Goal: Task Accomplishment & Management: Use online tool/utility

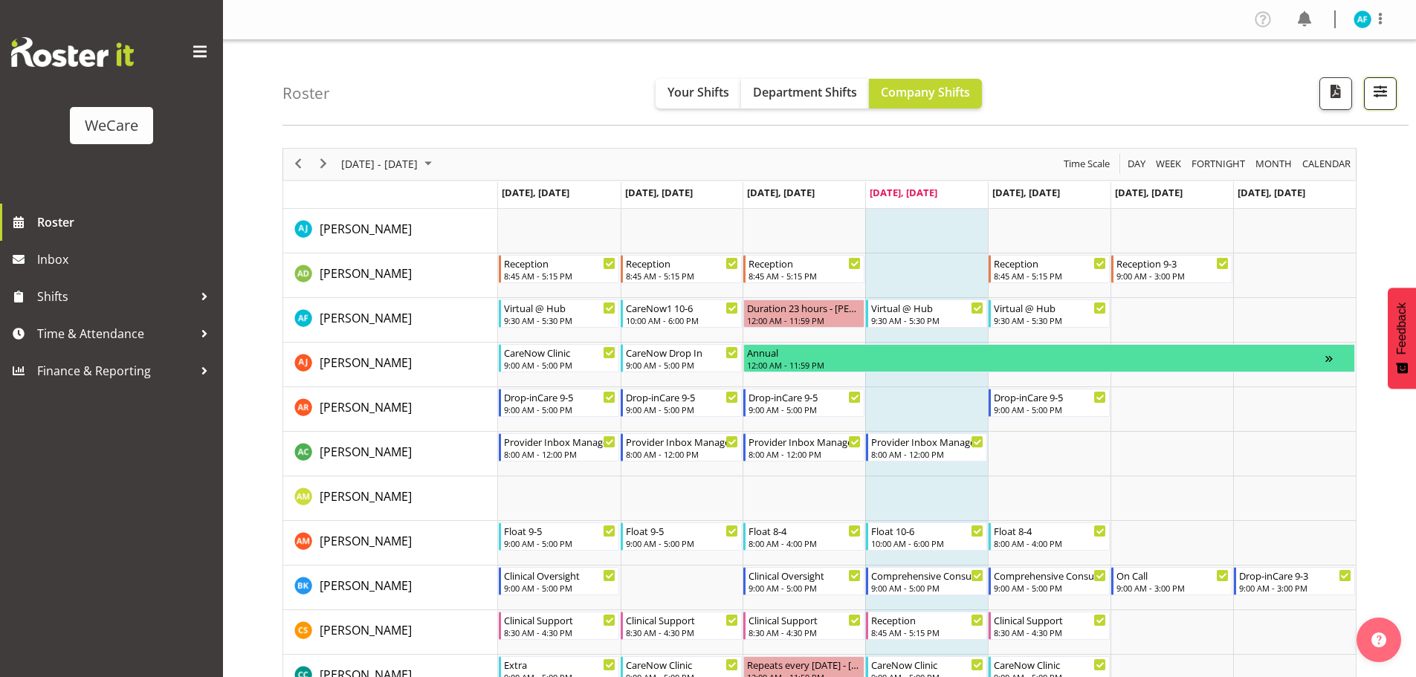
click at [1381, 90] on span "button" at bounding box center [1380, 91] width 19 height 19
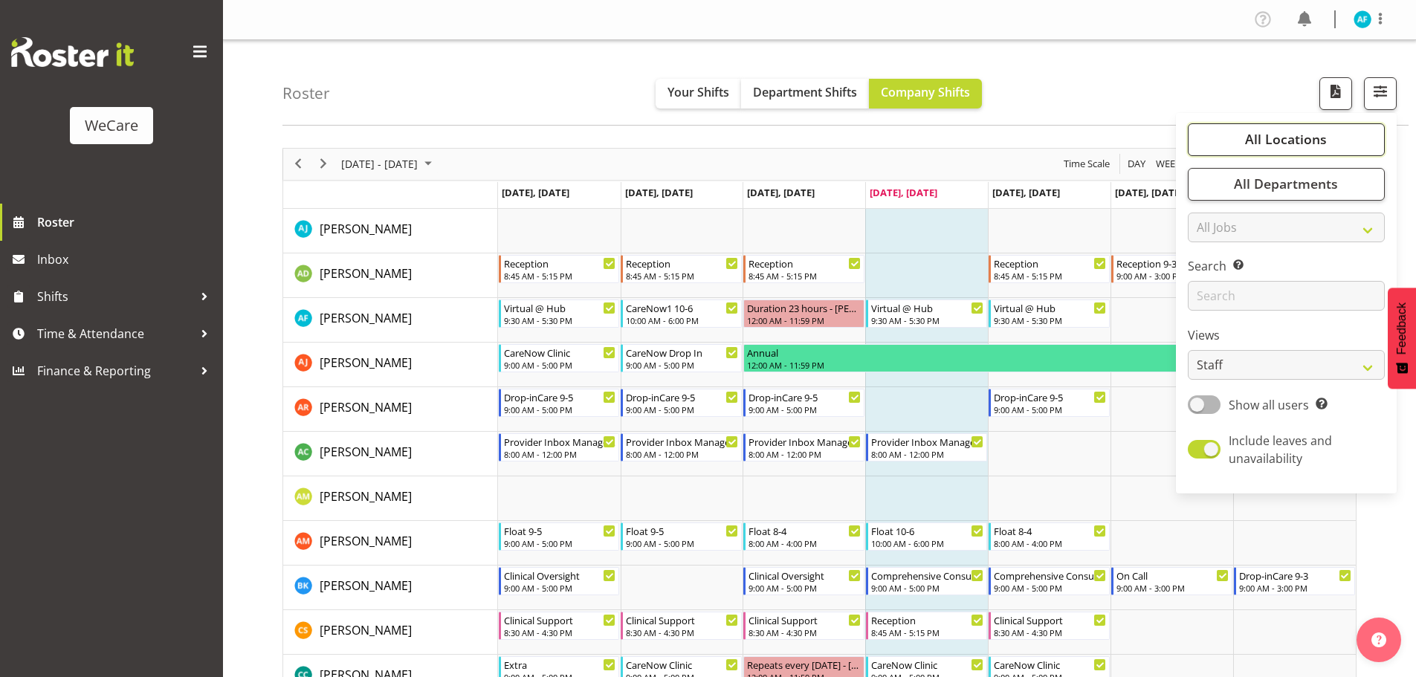
click at [1268, 134] on span "All Locations" at bounding box center [1286, 139] width 82 height 18
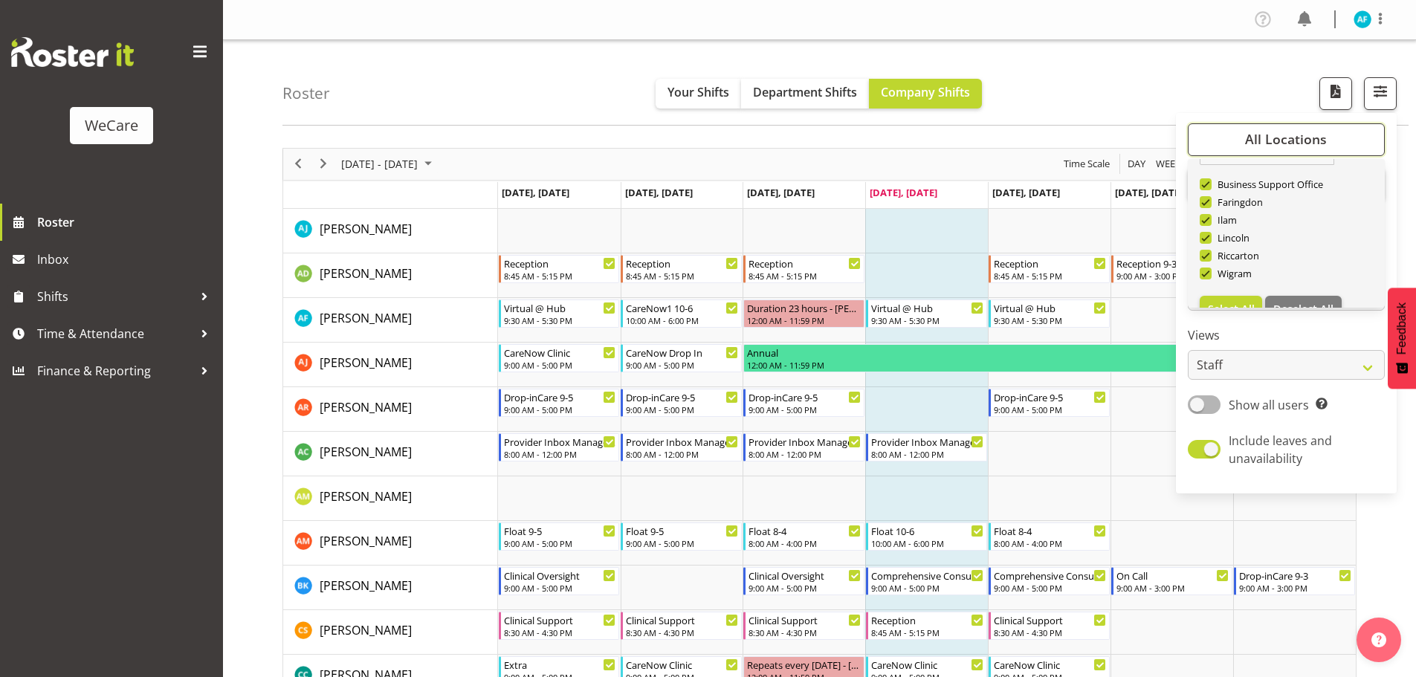
scroll to position [54, 0]
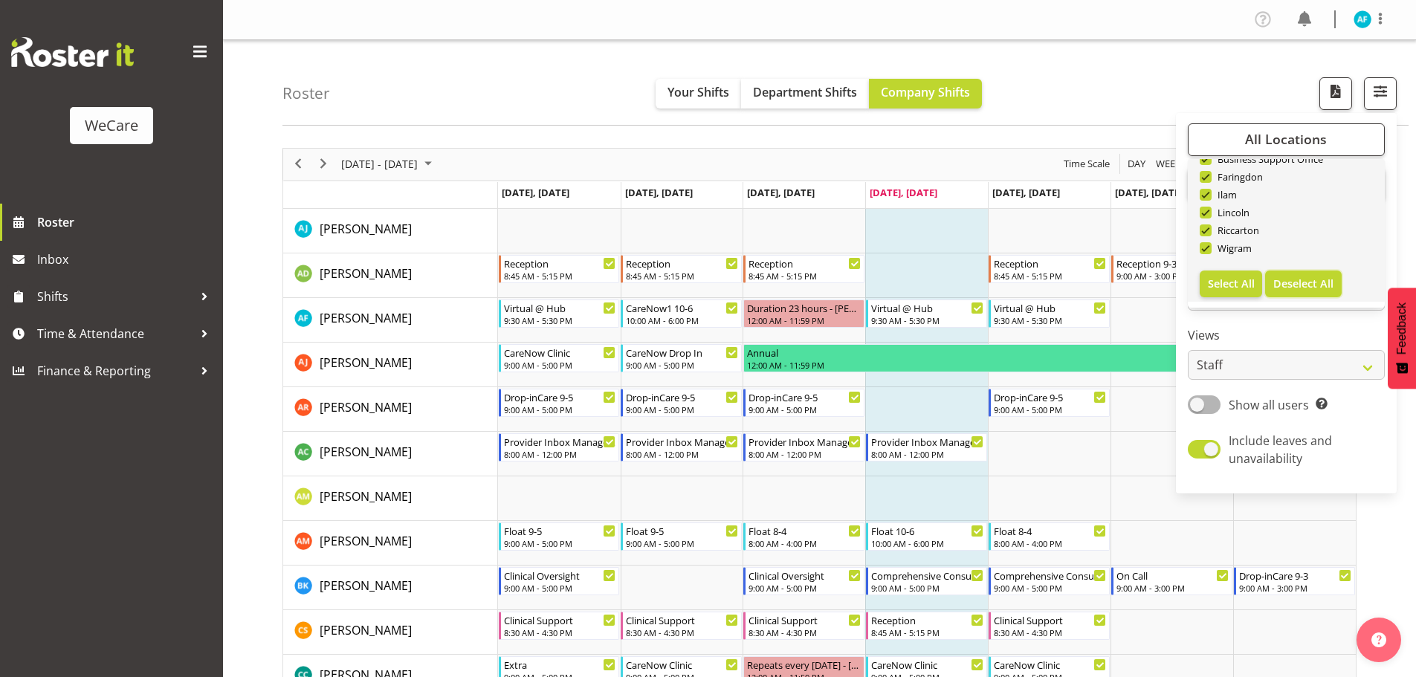
click at [1298, 283] on span "Deselect All" at bounding box center [1304, 284] width 60 height 14
checkbox input "false"
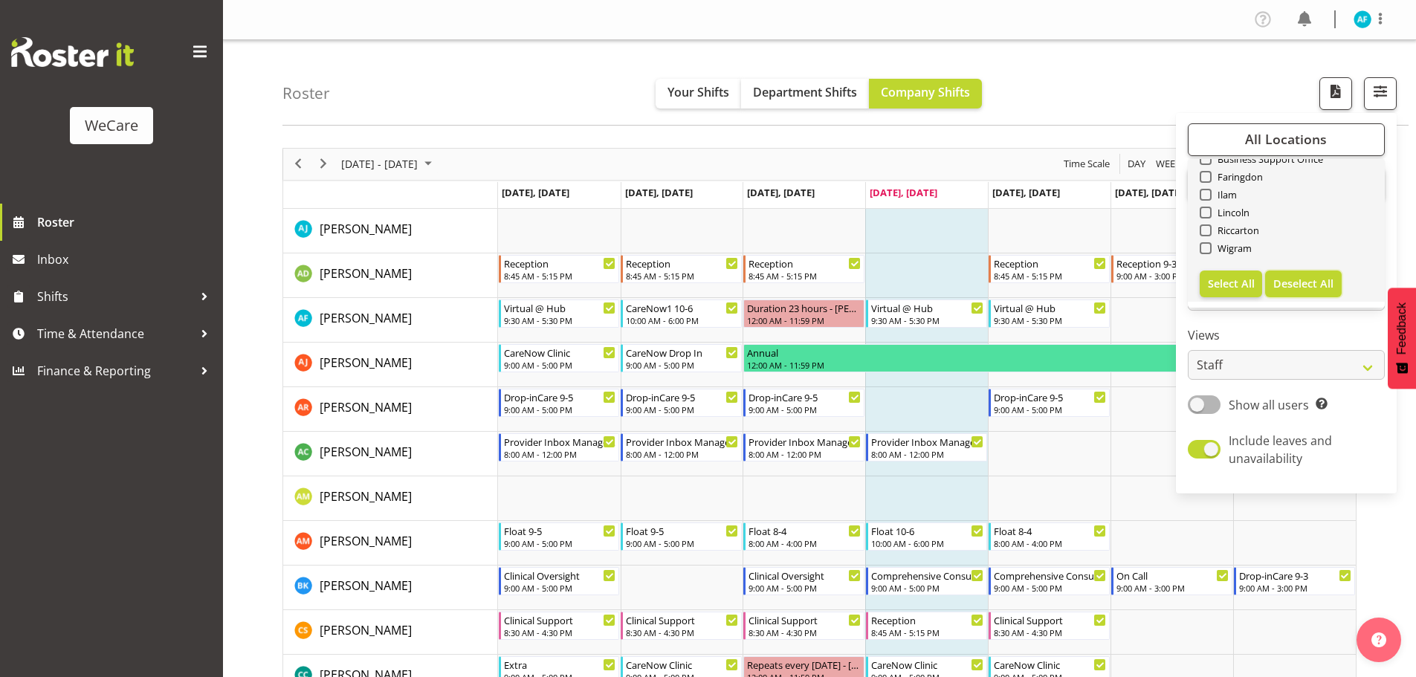
checkbox input "false"
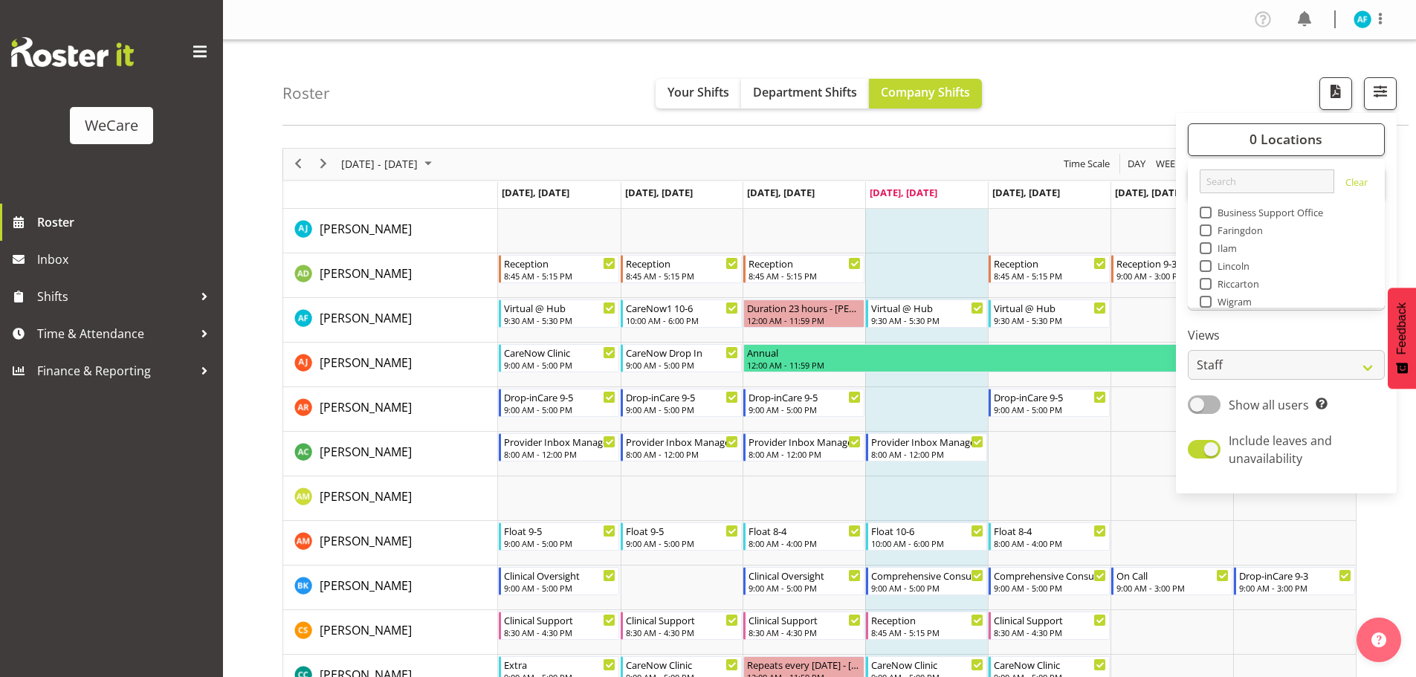
scroll to position [21, 0]
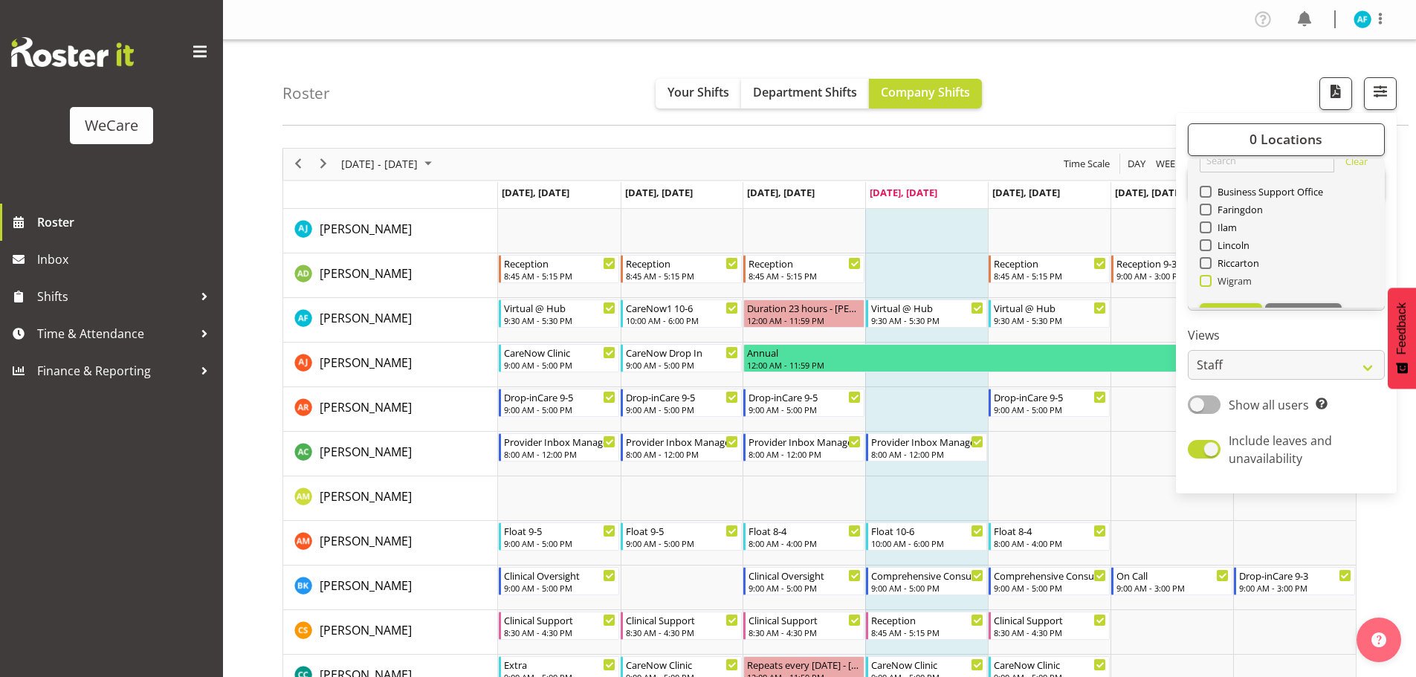
click at [1210, 285] on span at bounding box center [1206, 281] width 12 height 12
click at [1210, 285] on input "Wigram" at bounding box center [1205, 281] width 10 height 10
checkbox input "true"
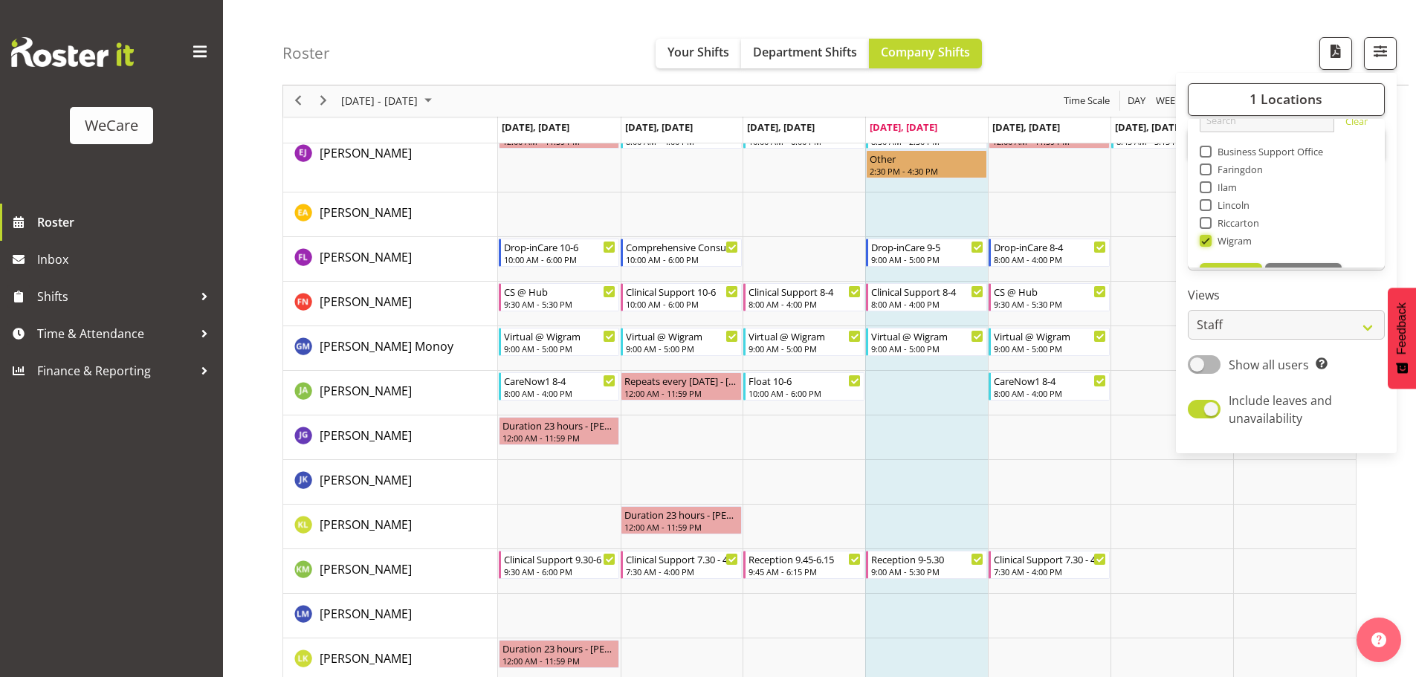
scroll to position [54, 0]
drag, startPoint x: 1229, startPoint y: 248, endPoint x: 1266, endPoint y: 273, distance: 45.0
click at [1229, 247] on span "Select All" at bounding box center [1231, 243] width 47 height 14
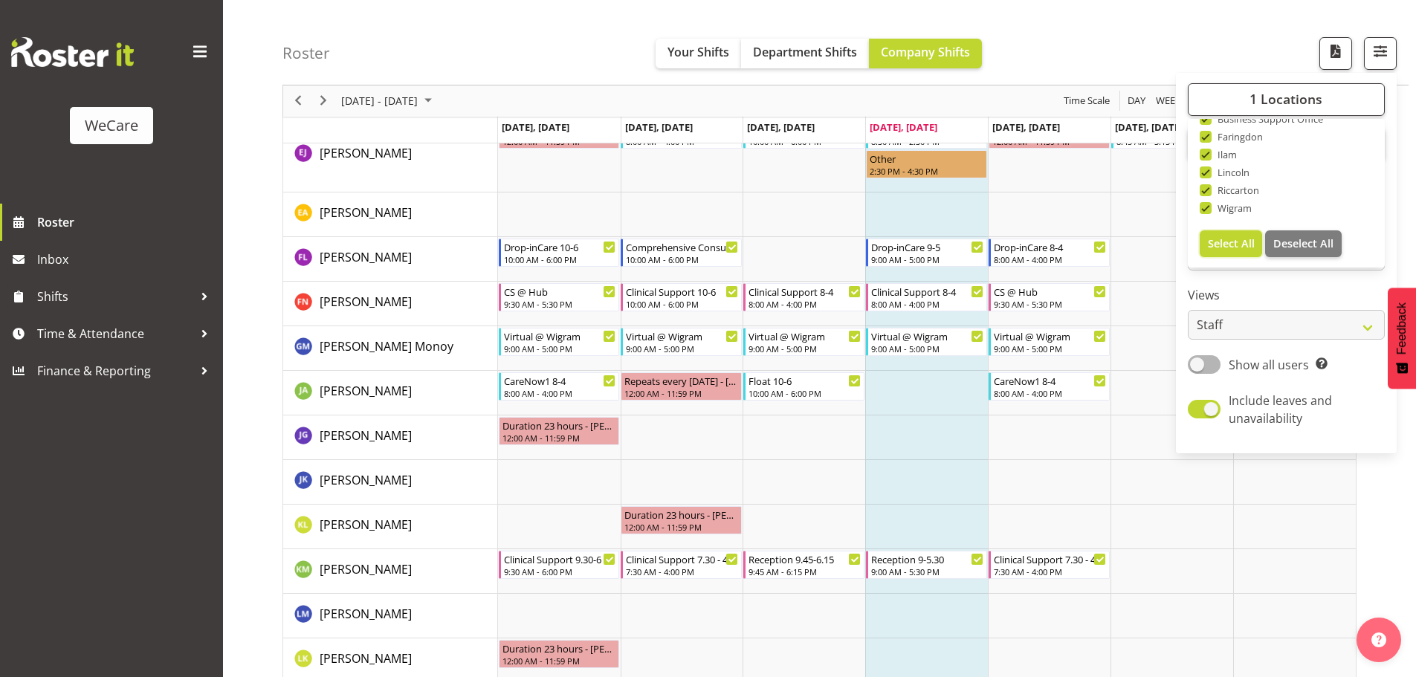
checkbox input "true"
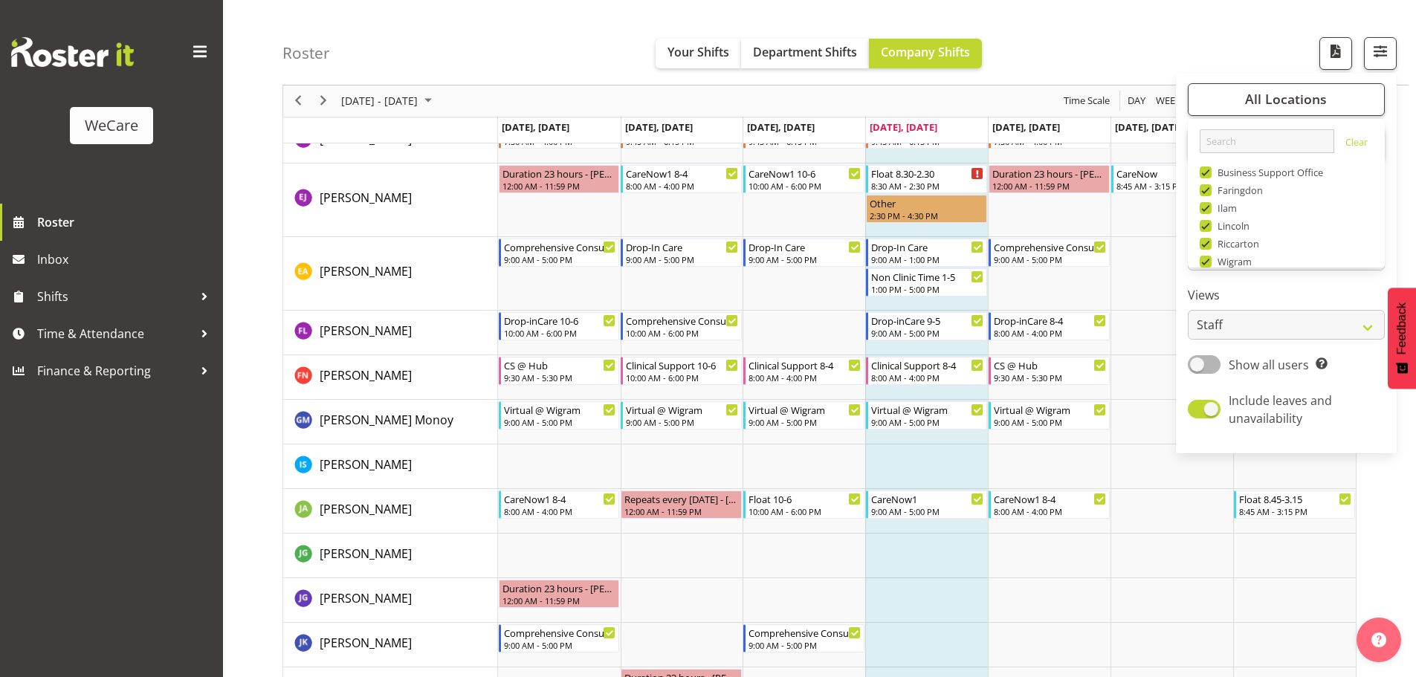
scroll to position [54, 0]
click at [1280, 241] on span "Deselect All" at bounding box center [1304, 243] width 60 height 14
checkbox input "false"
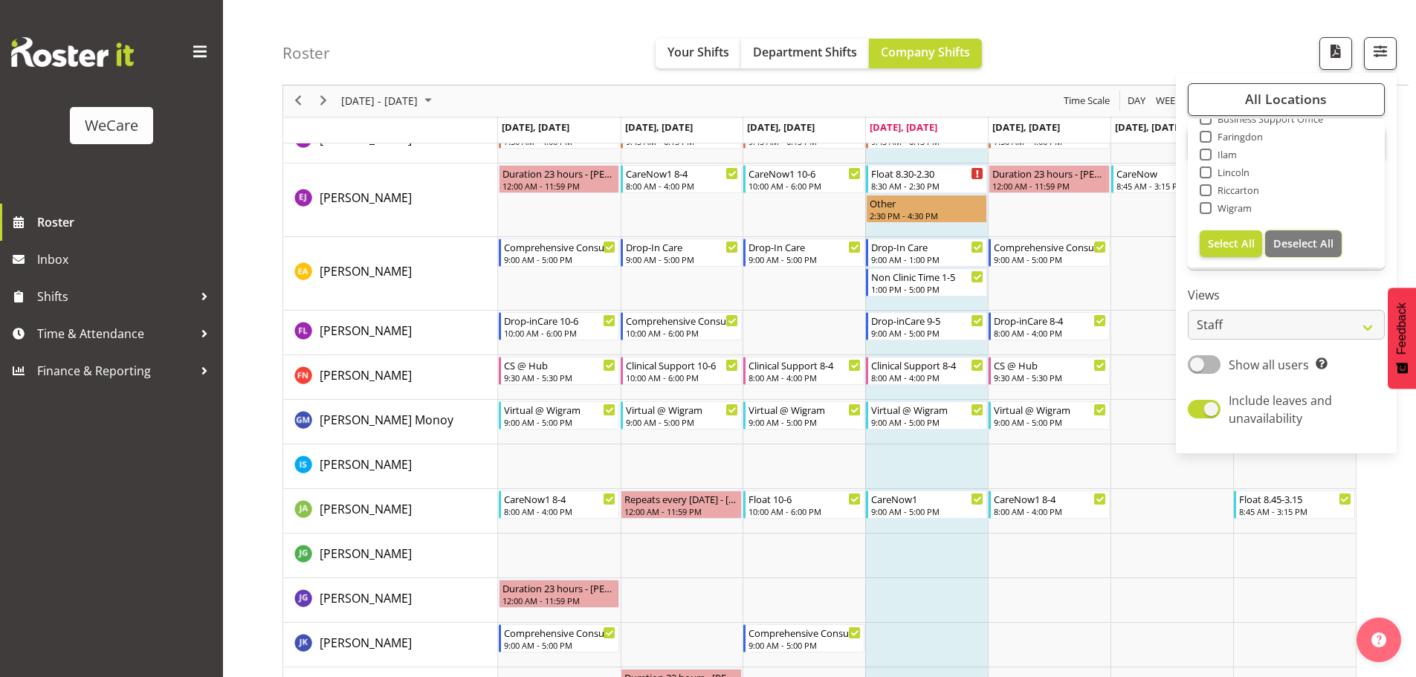
checkbox input "false"
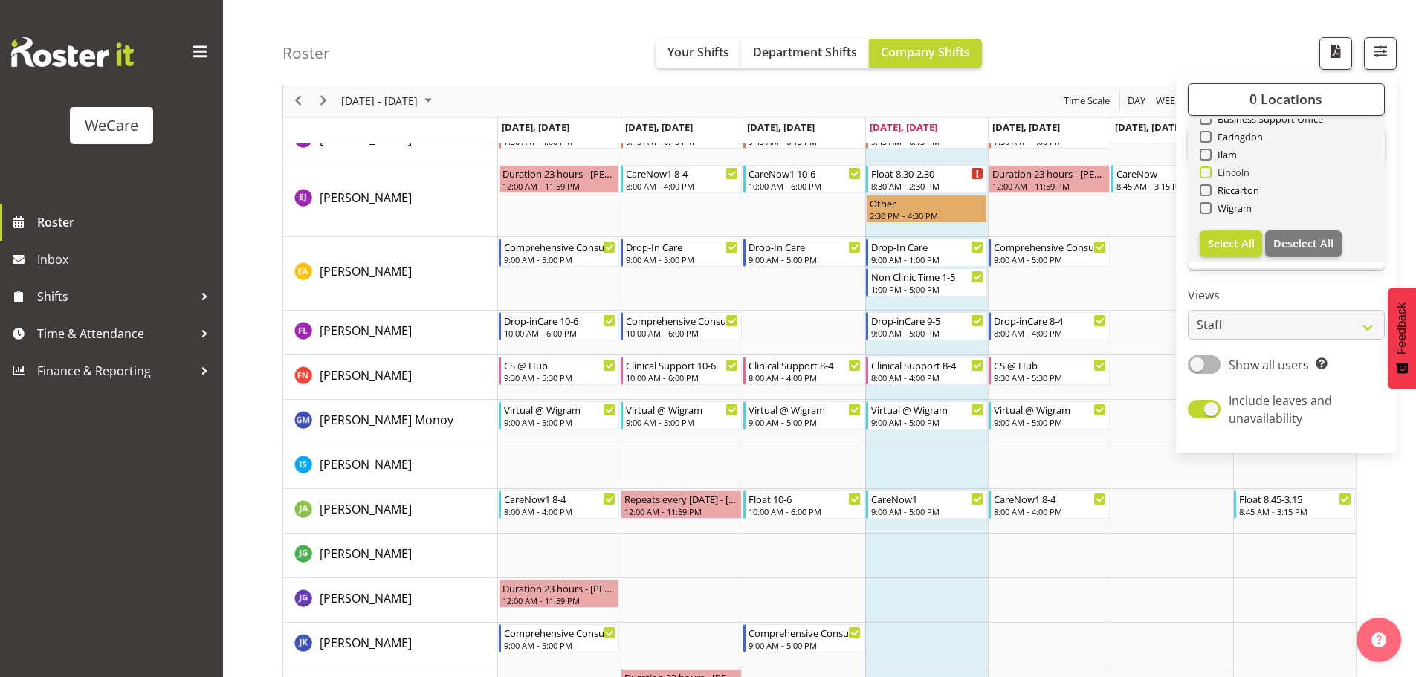
click at [1206, 173] on span at bounding box center [1206, 173] width 12 height 12
click at [1206, 173] on input "Lincoln" at bounding box center [1205, 173] width 10 height 10
checkbox input "true"
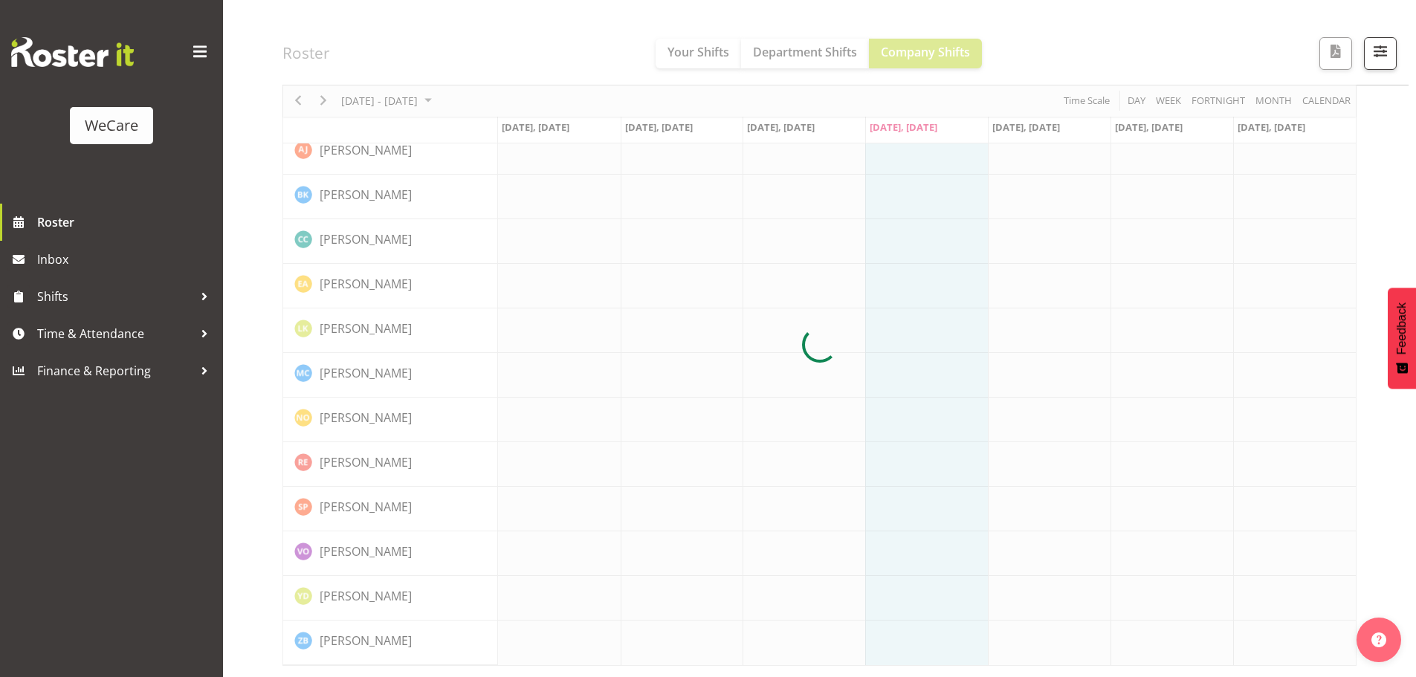
scroll to position [123, 0]
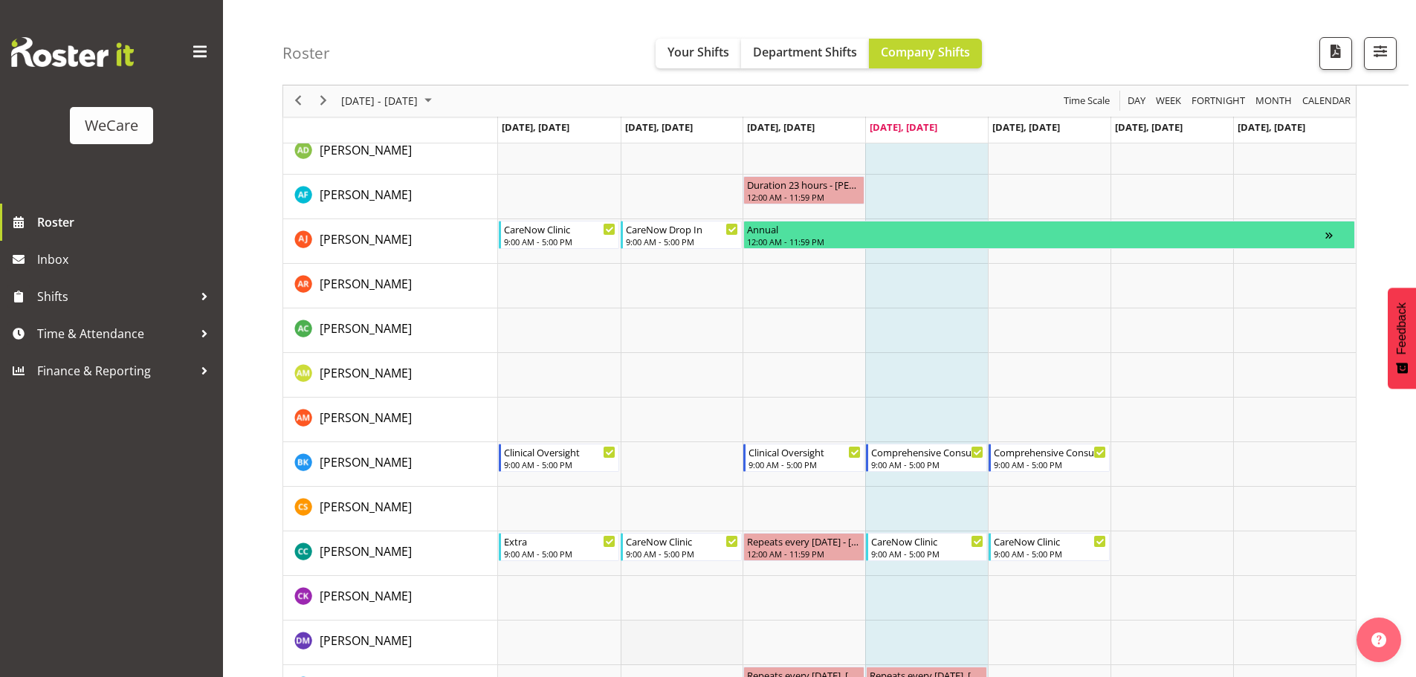
click at [662, 622] on td "Timeline Week of August 14, 2025" at bounding box center [682, 643] width 123 height 45
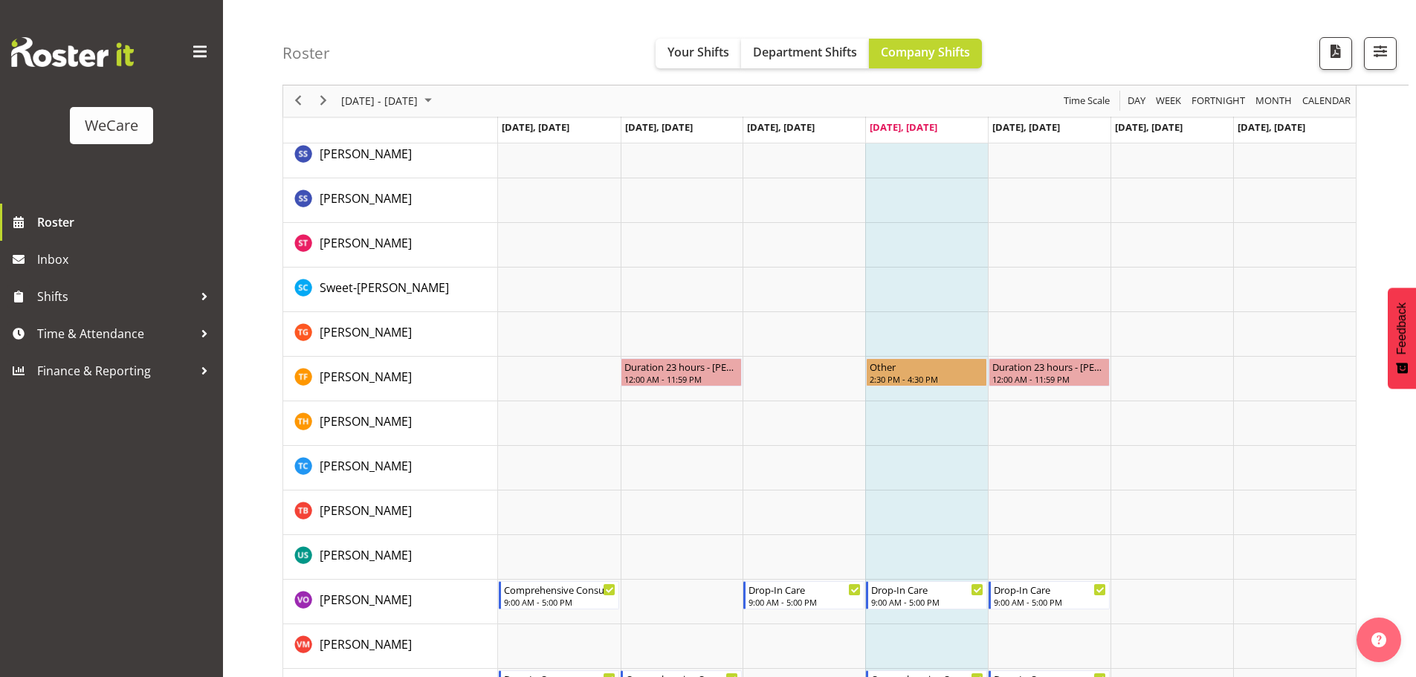
scroll to position [2472, 0]
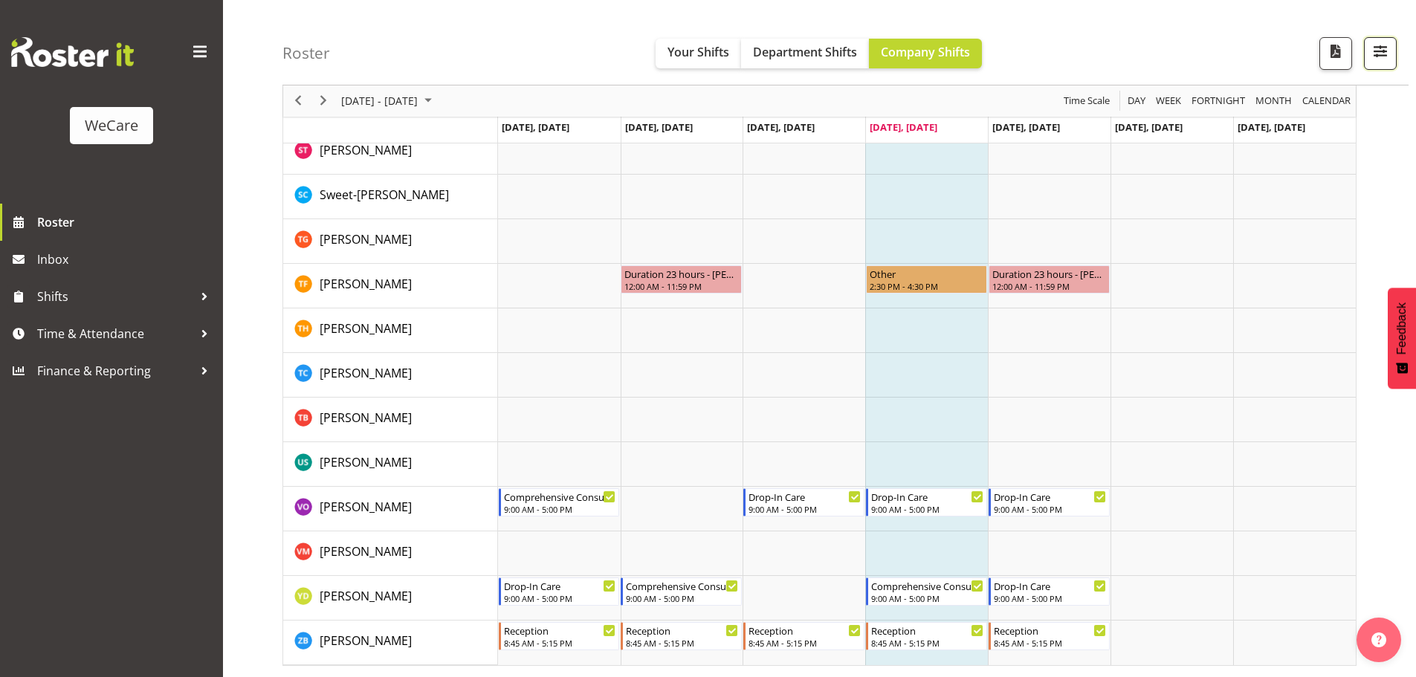
click at [1389, 47] on span "button" at bounding box center [1380, 51] width 19 height 19
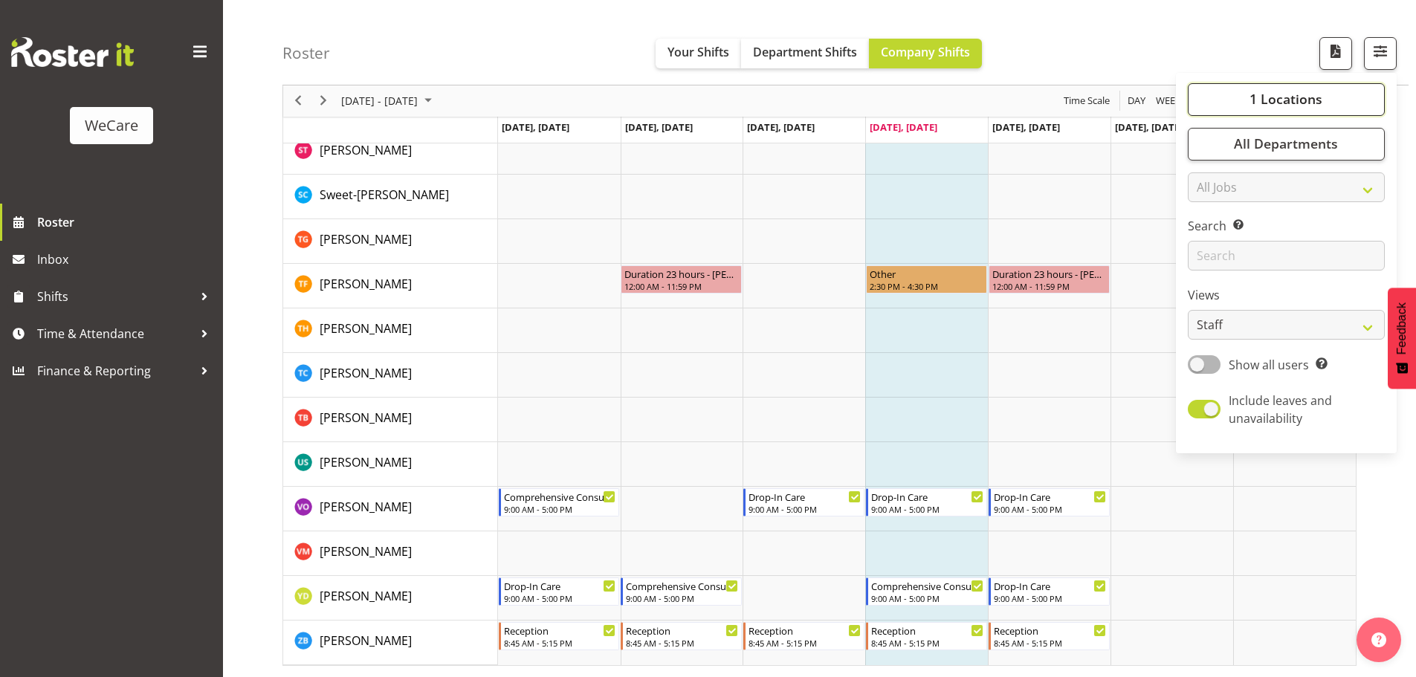
click at [1286, 102] on span "1 Locations" at bounding box center [1286, 100] width 73 height 18
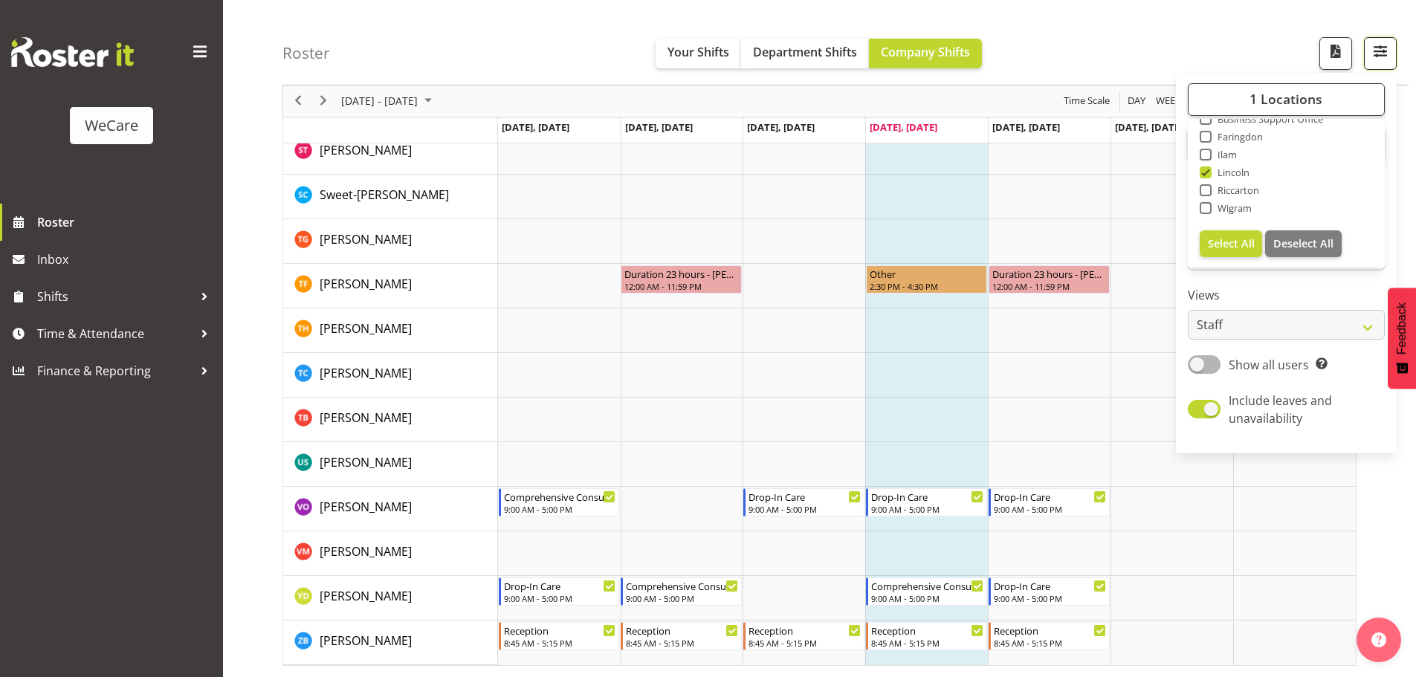
click at [1382, 55] on span "button" at bounding box center [1380, 51] width 19 height 19
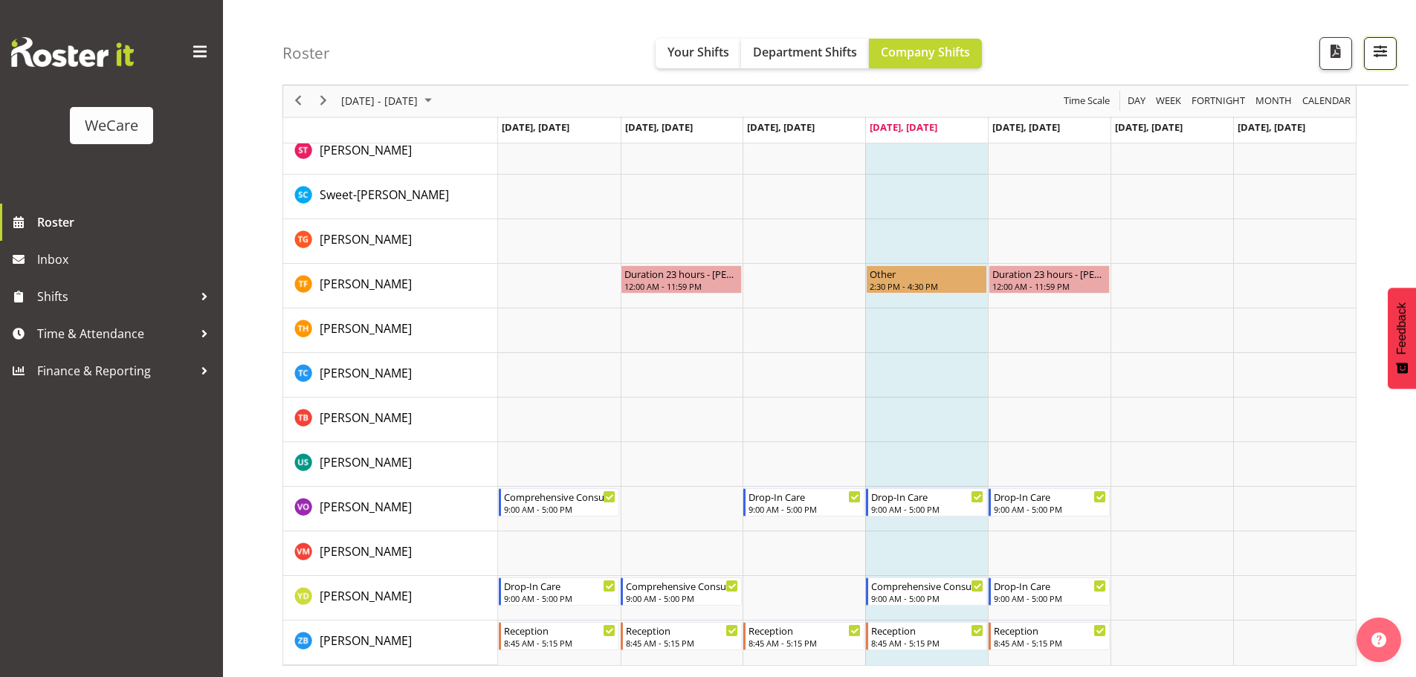
click at [1384, 52] on span "button" at bounding box center [1380, 51] width 19 height 19
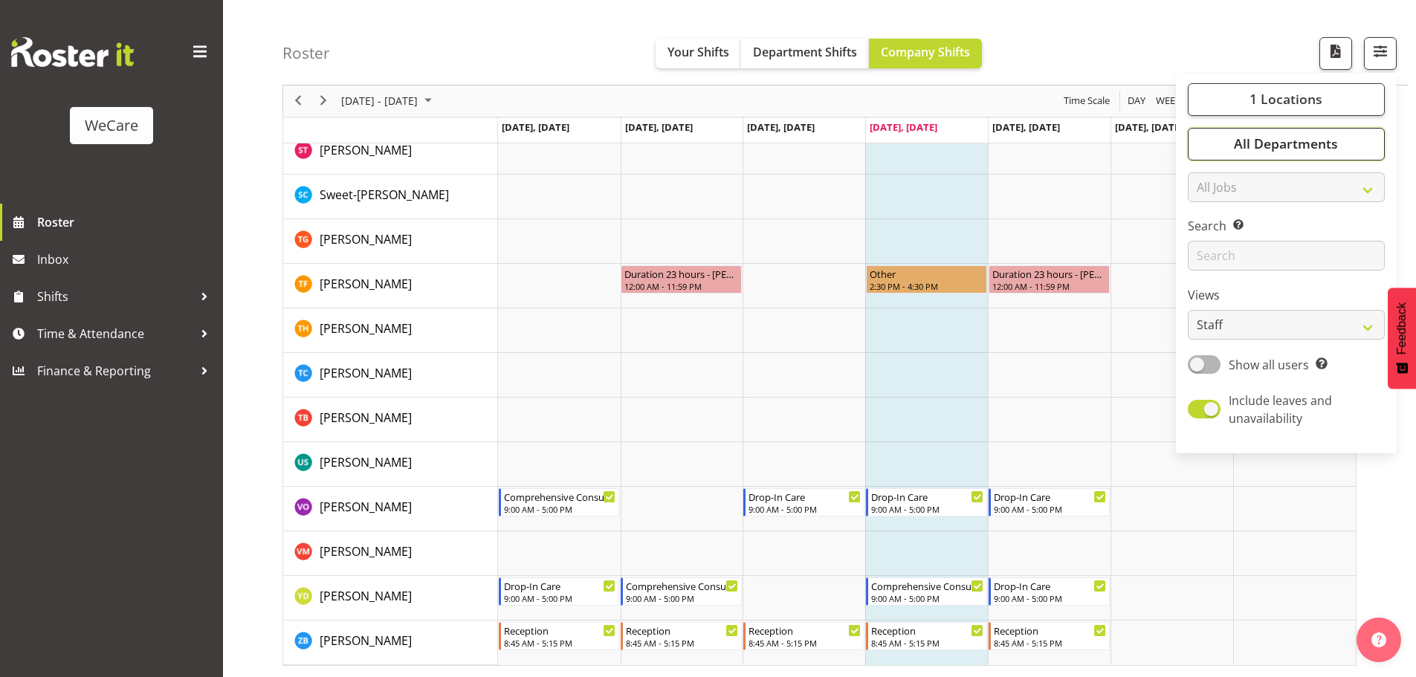
click at [1263, 143] on span "All Departments" at bounding box center [1286, 144] width 104 height 18
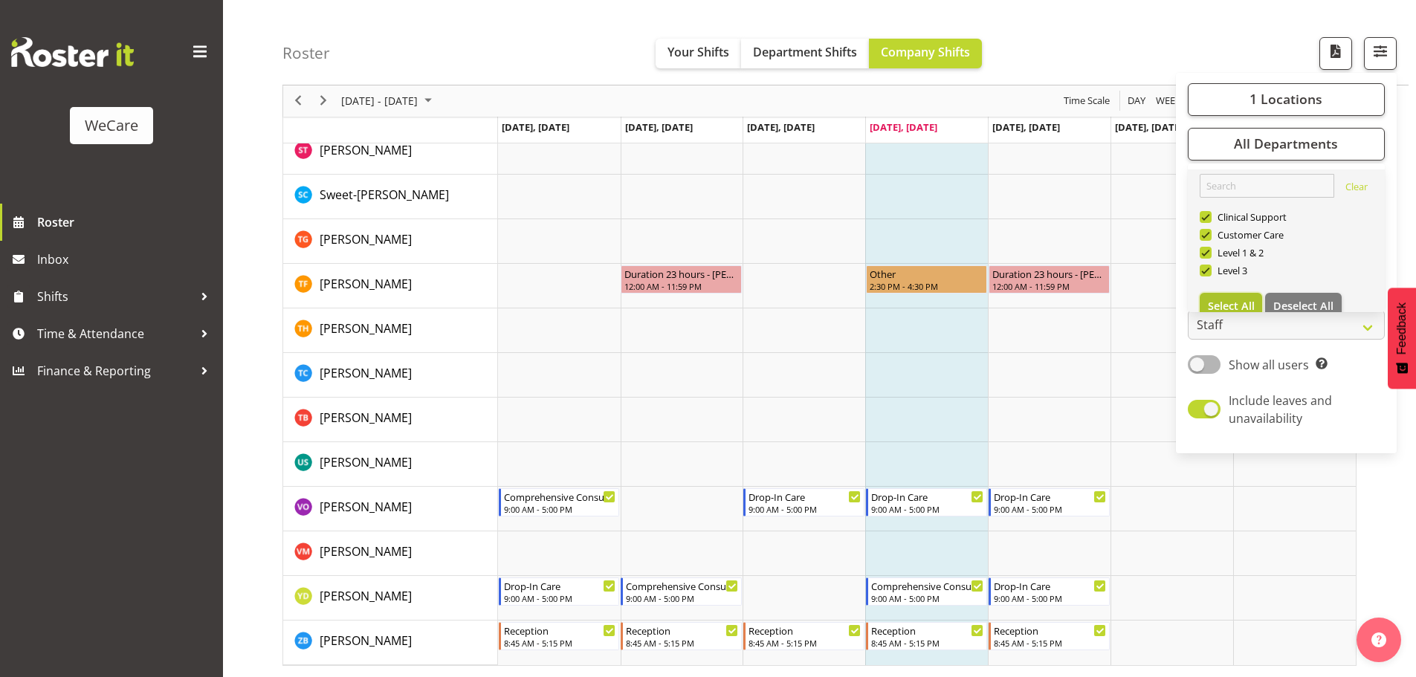
click at [1237, 305] on span "Select All" at bounding box center [1231, 306] width 47 height 14
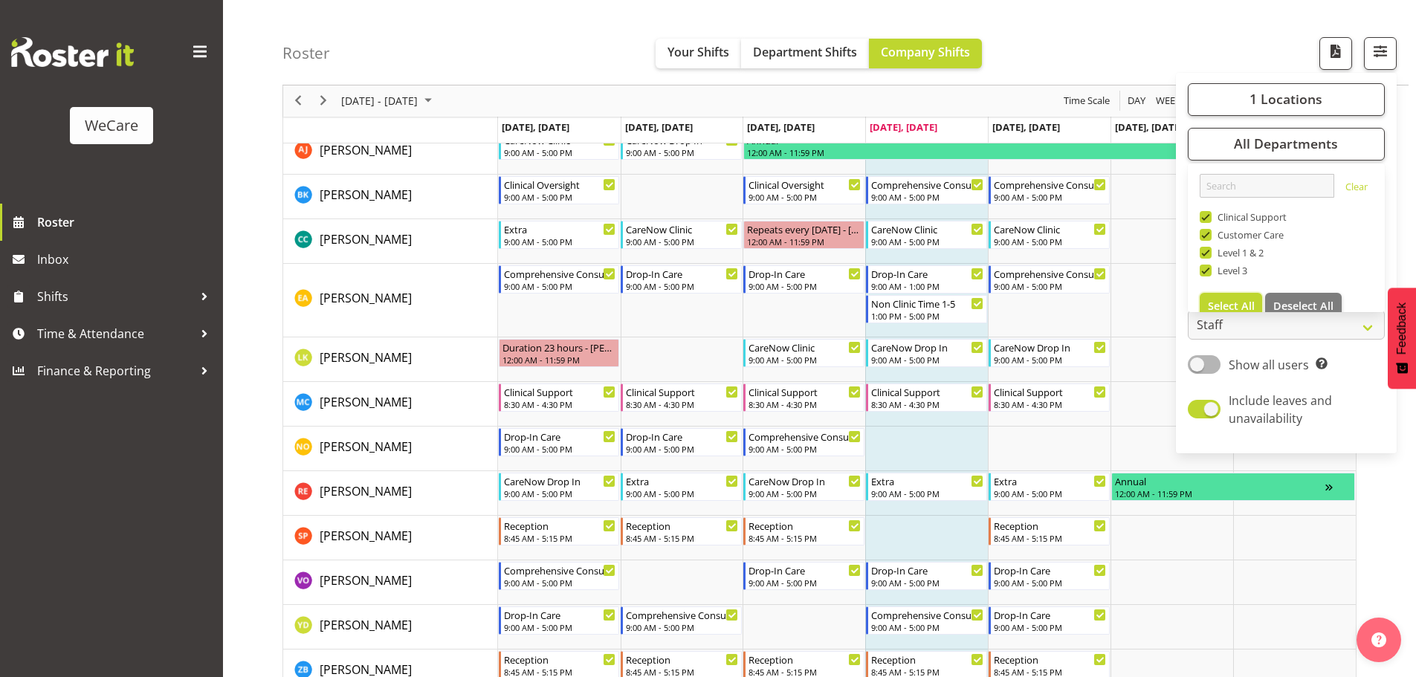
scroll to position [152, 0]
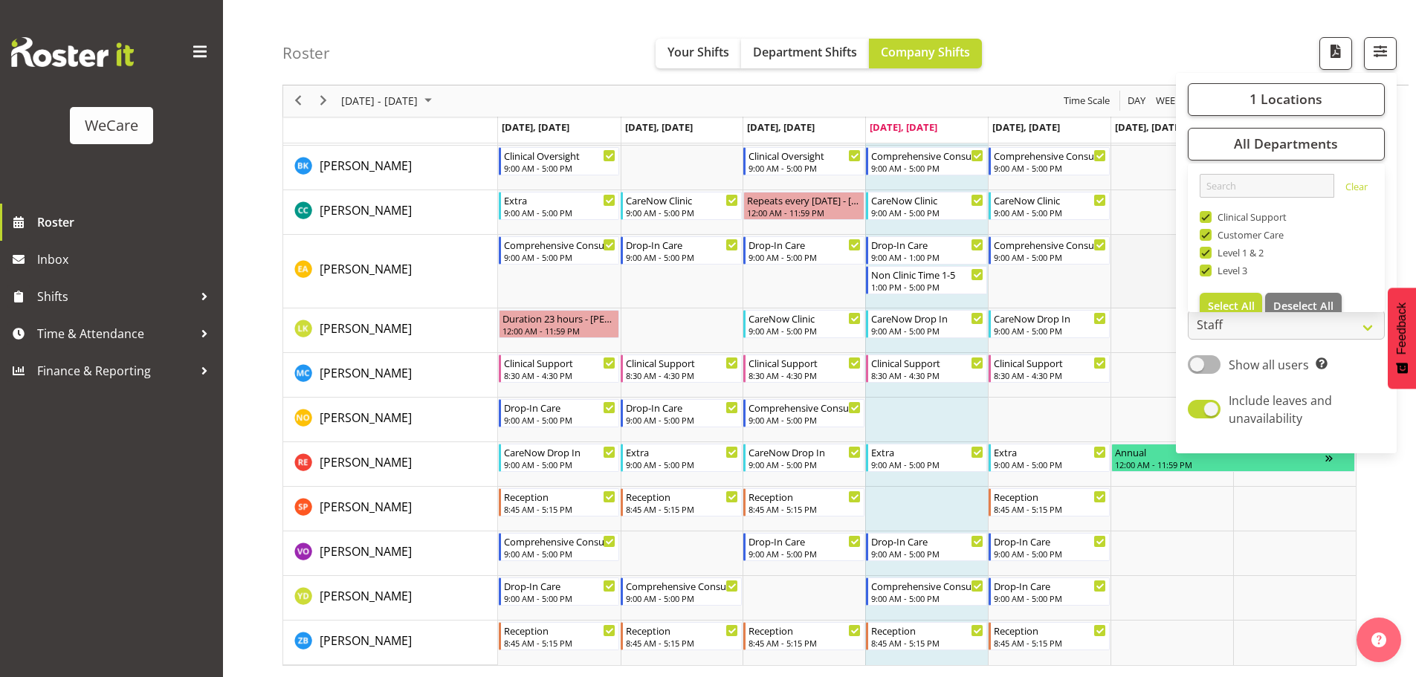
click at [1164, 261] on td "Timeline Week of August 14, 2025" at bounding box center [1172, 272] width 123 height 74
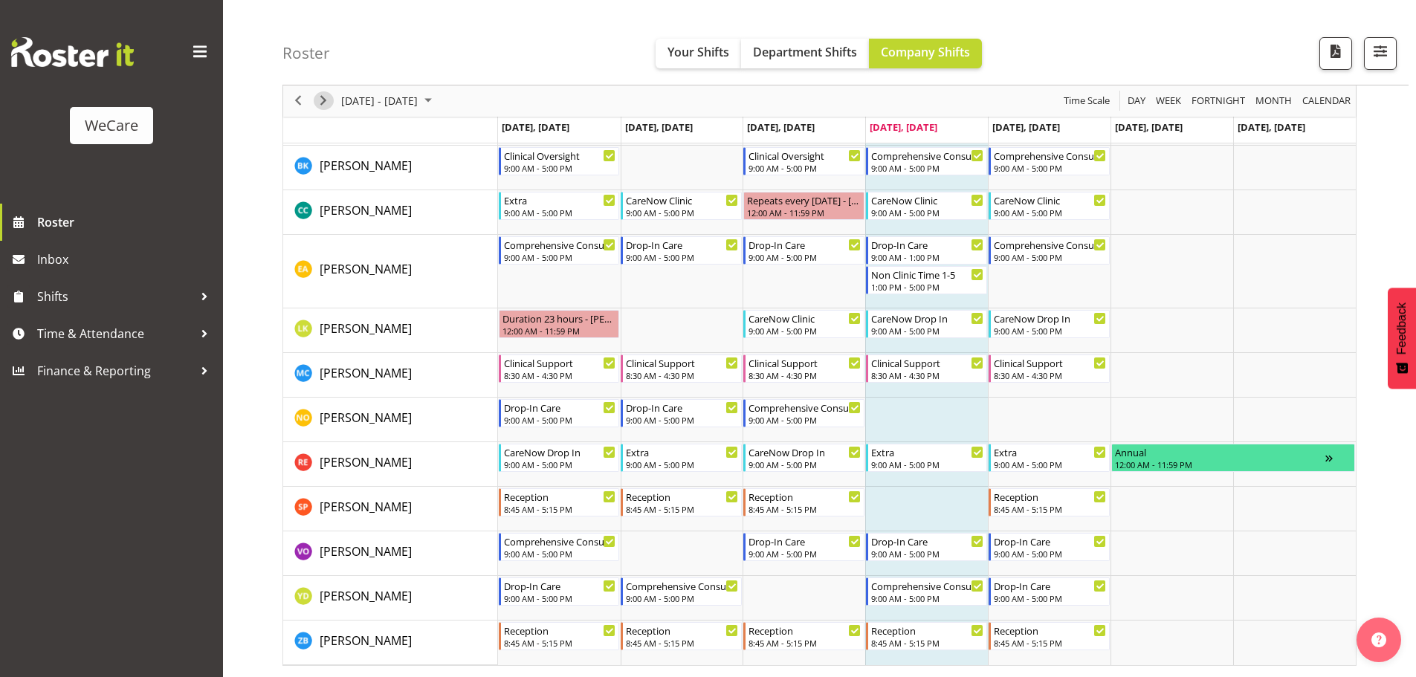
click at [329, 91] on div "next period" at bounding box center [323, 101] width 25 height 31
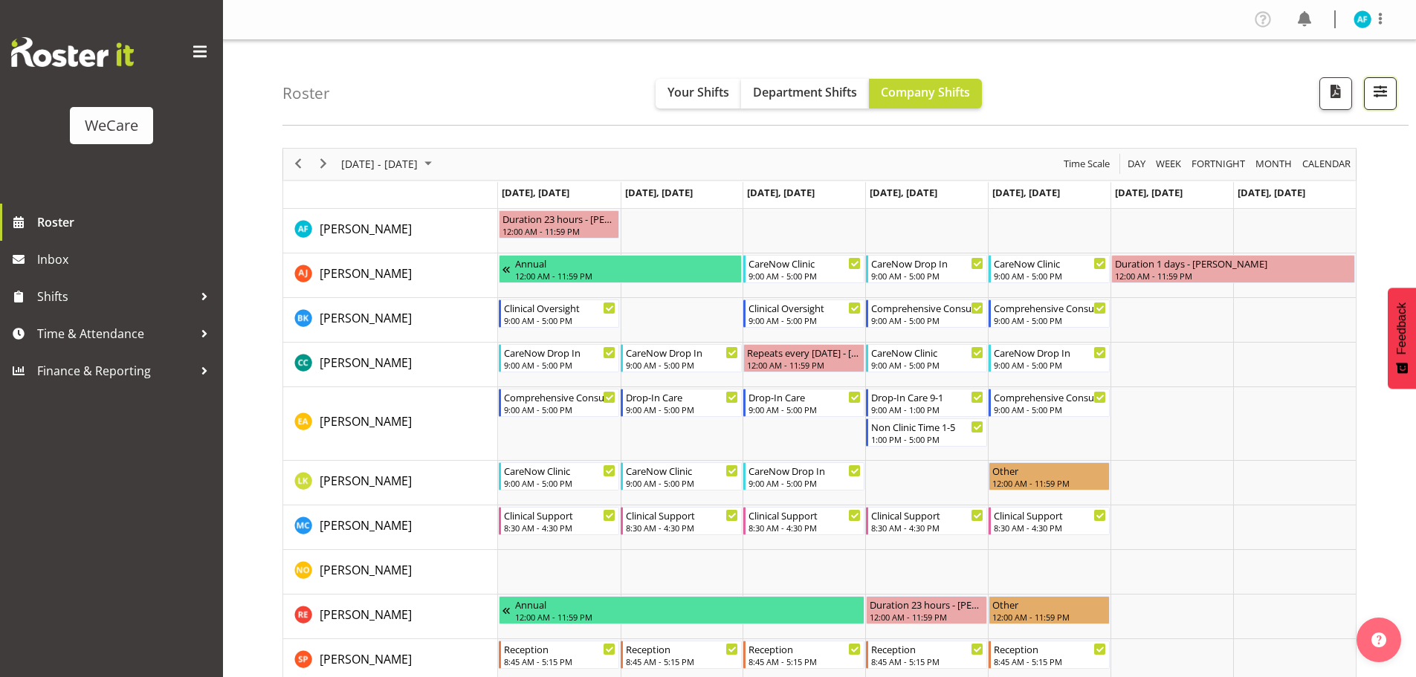
click at [1387, 99] on span "button" at bounding box center [1380, 91] width 19 height 19
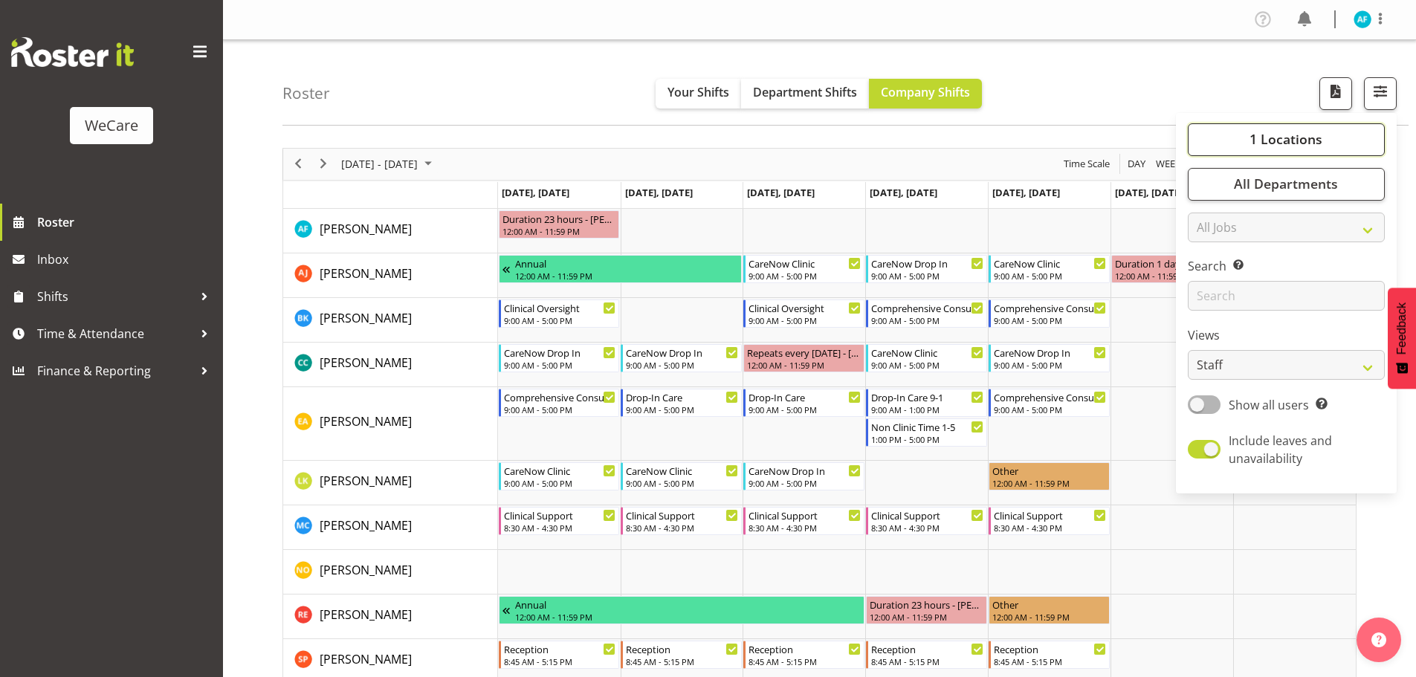
click at [1250, 144] on button "1 Locations" at bounding box center [1286, 139] width 197 height 33
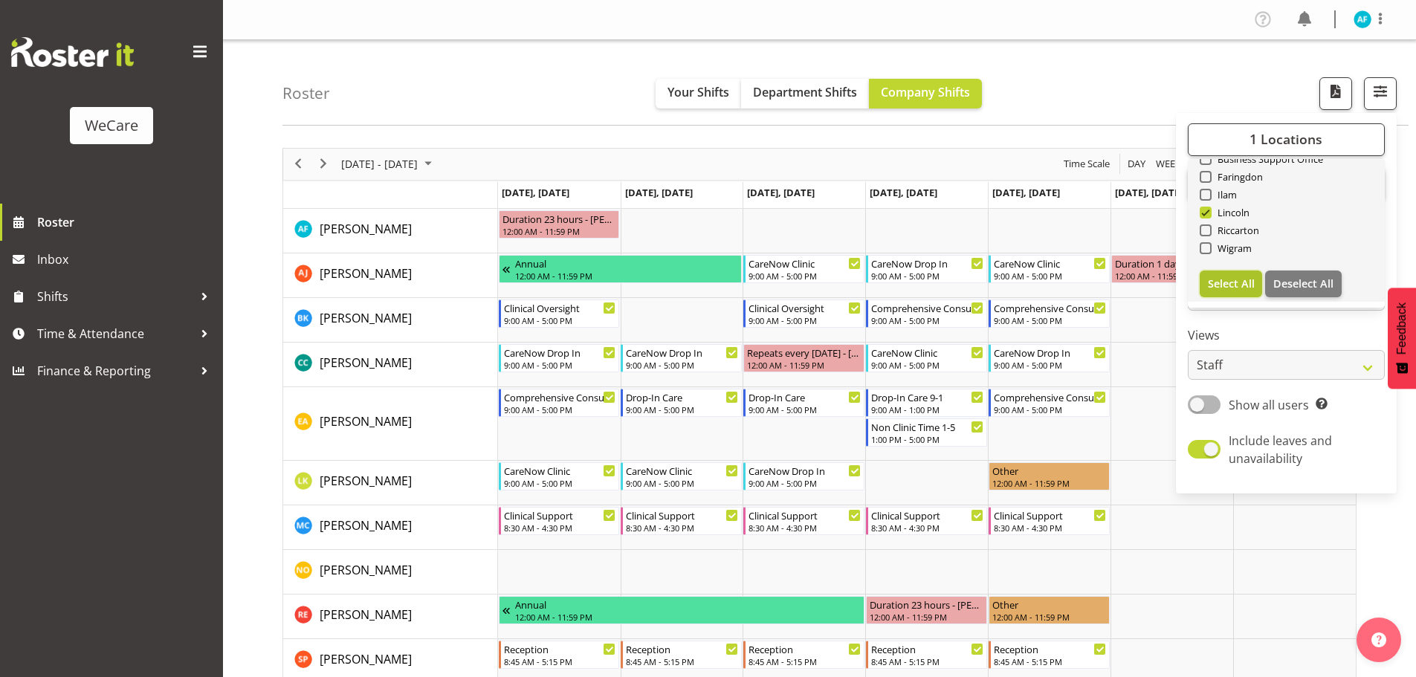
click at [1244, 283] on span "Select All" at bounding box center [1231, 284] width 47 height 14
checkbox input "true"
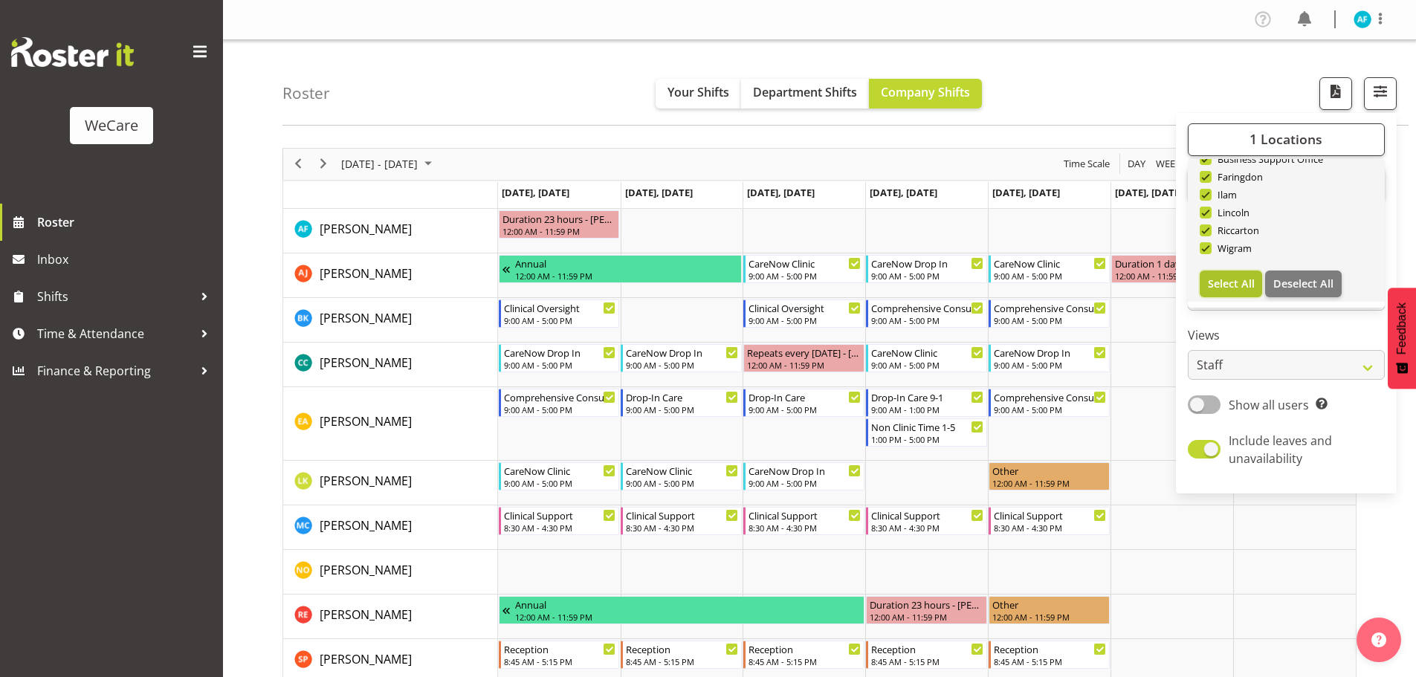
checkbox input "true"
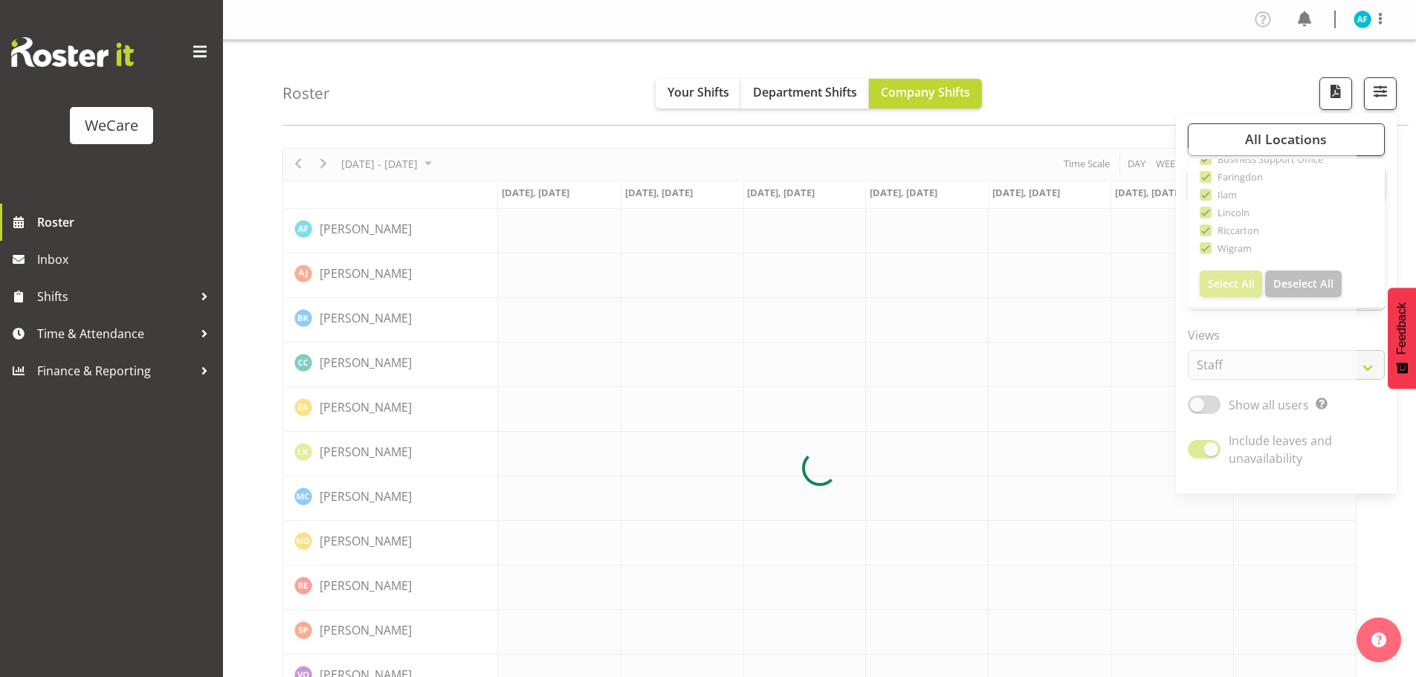
click at [1086, 349] on div at bounding box center [820, 469] width 1074 height 642
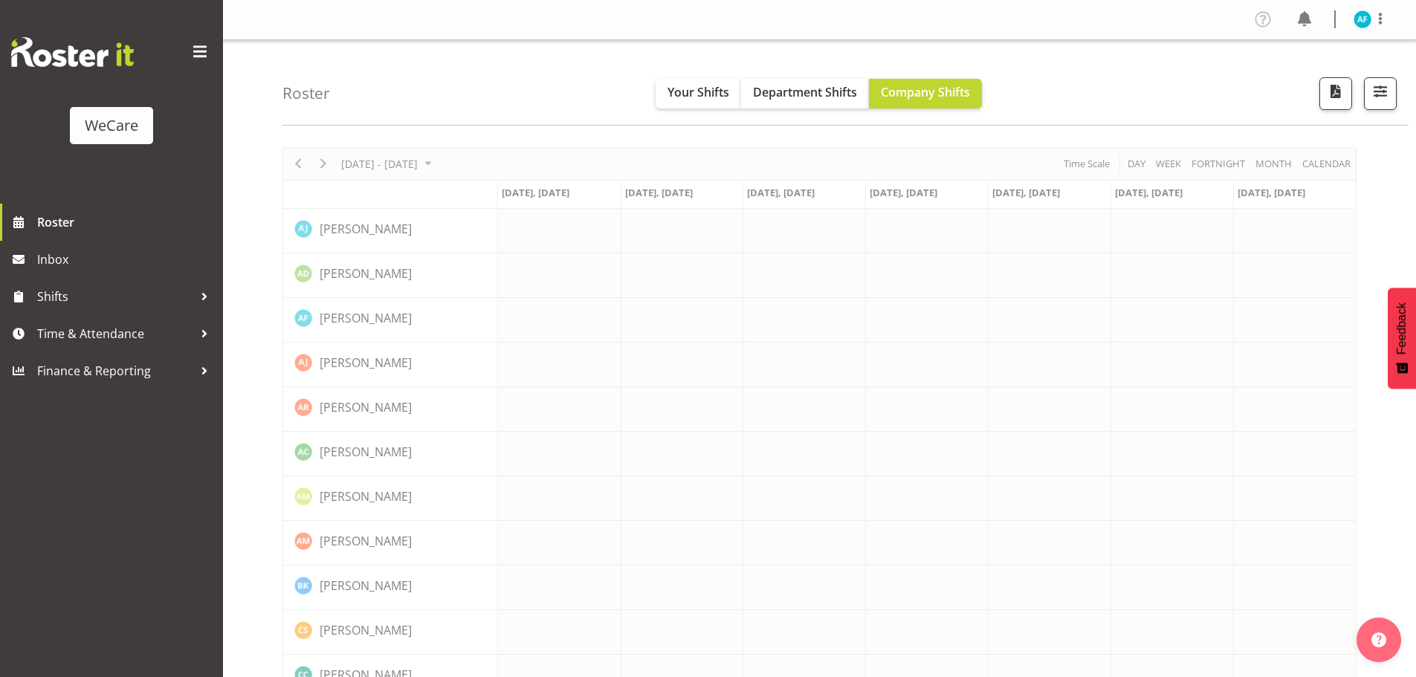
drag, startPoint x: 848, startPoint y: 359, endPoint x: 892, endPoint y: 485, distance: 133.1
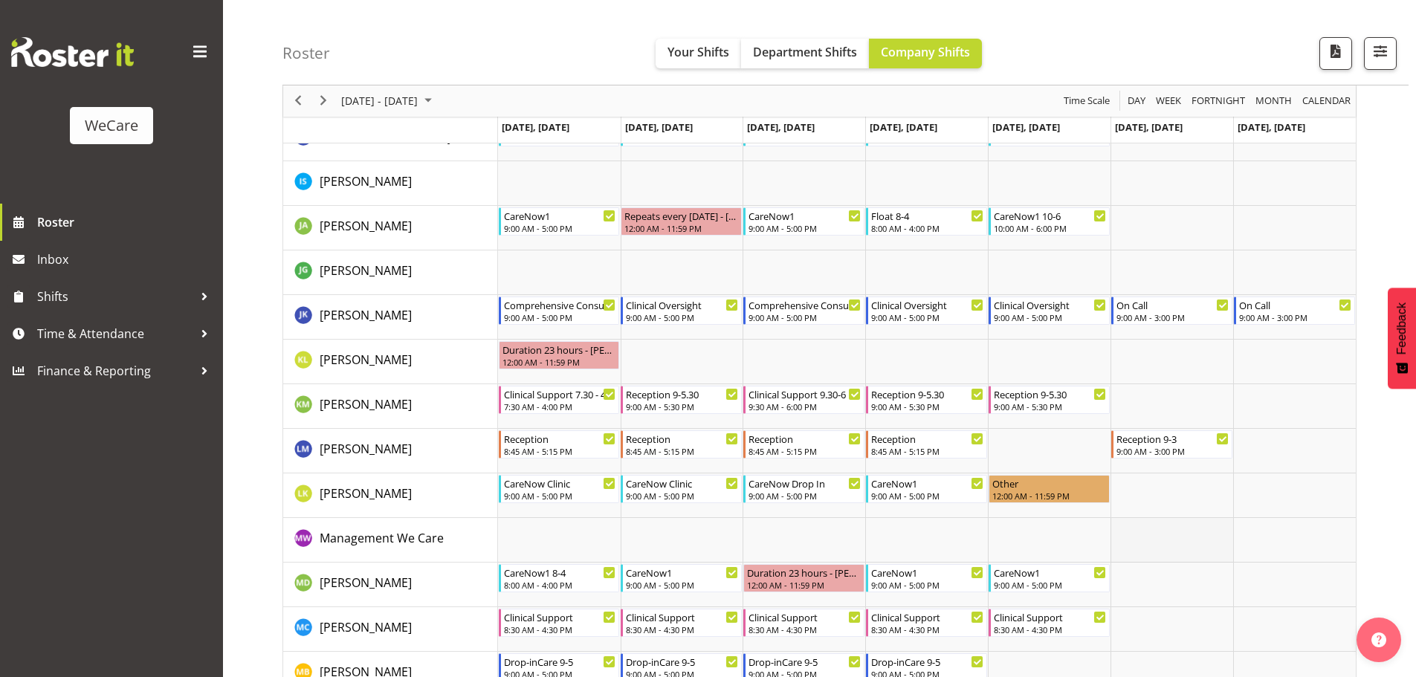
scroll to position [1041, 0]
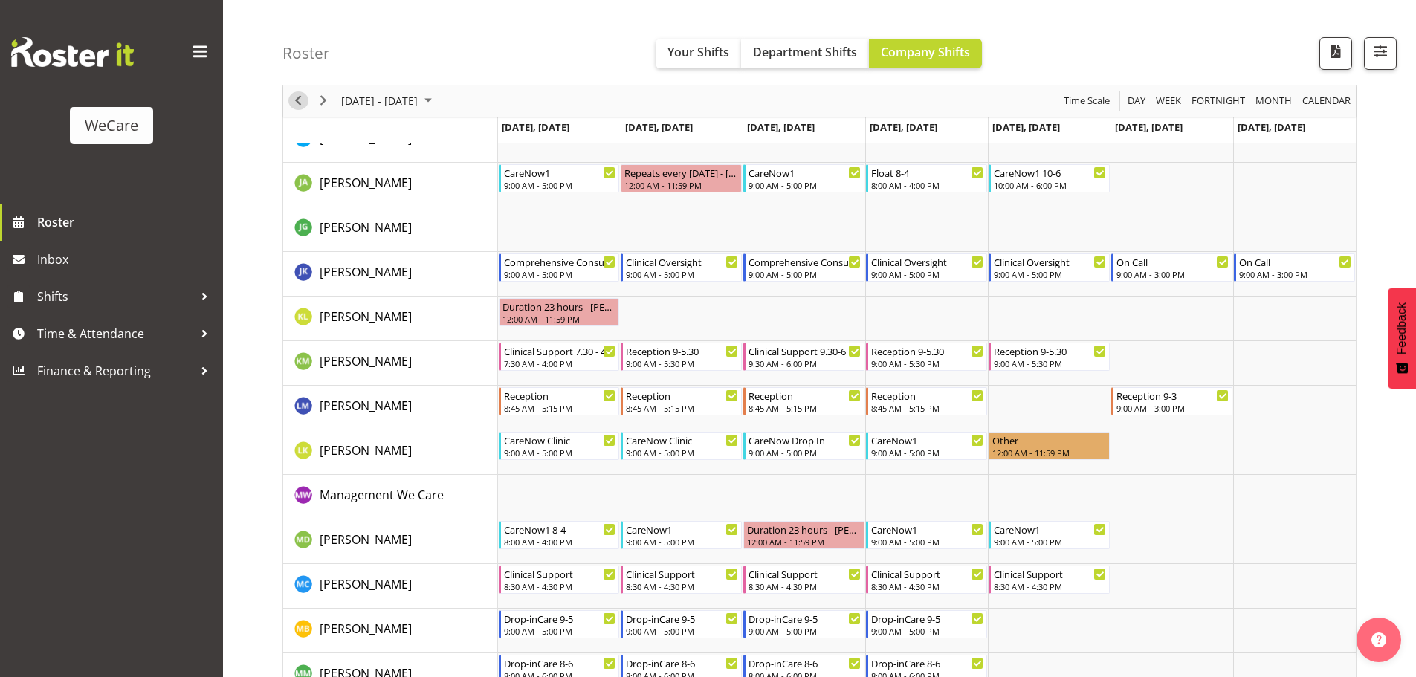
click at [293, 97] on span "Previous" at bounding box center [298, 101] width 18 height 19
